Goal: Task Accomplishment & Management: Use online tool/utility

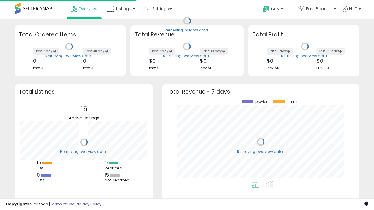
scroll to position [81, 186]
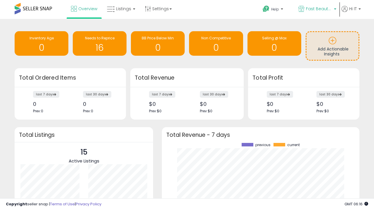
click at [317, 9] on span "Fast Beauty ([GEOGRAPHIC_DATA])" at bounding box center [319, 9] width 26 height 6
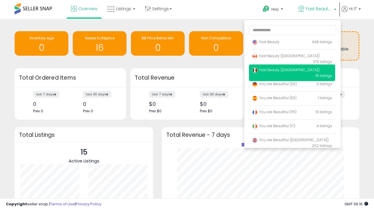
click at [292, 57] on span "Fast Beauty ([GEOGRAPHIC_DATA])" at bounding box center [286, 55] width 68 height 5
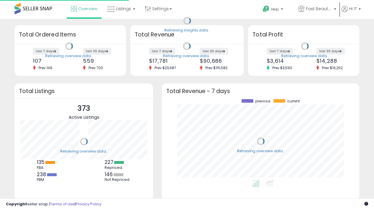
scroll to position [81, 186]
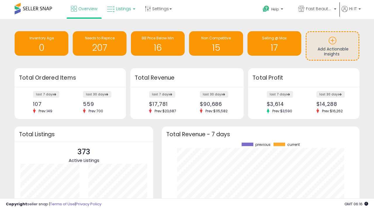
click at [120, 9] on span "Listings" at bounding box center [123, 9] width 15 height 6
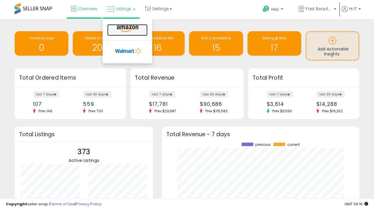
click at [127, 29] on icon at bounding box center [127, 29] width 25 height 8
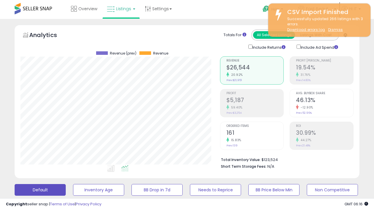
scroll to position [120, 199]
click at [73, 184] on button "All_Inventory" at bounding box center [98, 190] width 51 height 12
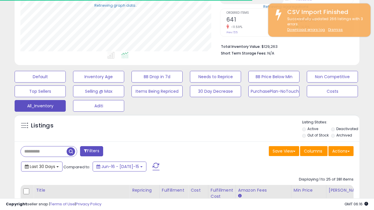
click at [42, 166] on span "Last 30 Days" at bounding box center [42, 167] width 25 height 6
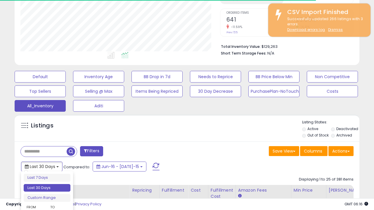
scroll to position [120, 199]
click at [47, 188] on li "Last 30 Days" at bounding box center [47, 188] width 47 height 8
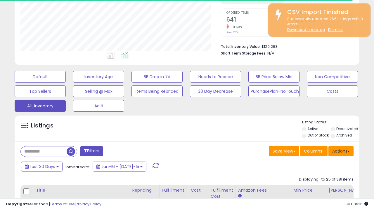
click at [341, 151] on button "Actions" at bounding box center [341, 151] width 25 height 10
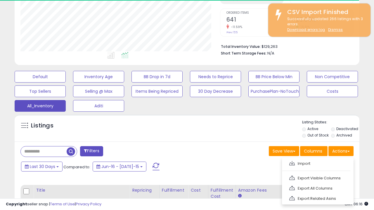
click at [317, 188] on link "Export All Columns" at bounding box center [317, 188] width 64 height 9
